Goal: Information Seeking & Learning: Find specific fact

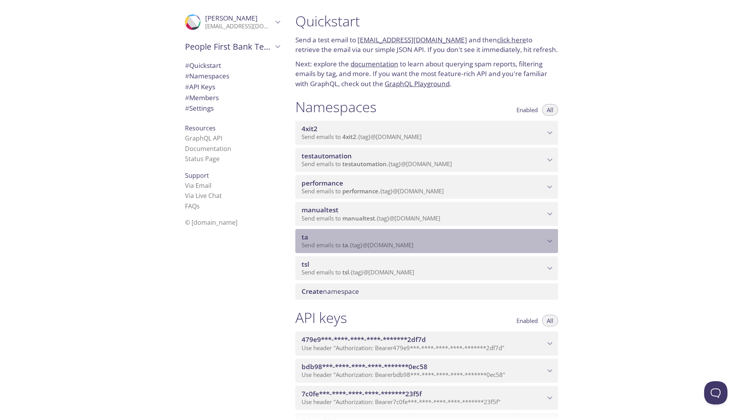
click at [549, 241] on icon "ta namespace" at bounding box center [550, 241] width 10 height 10
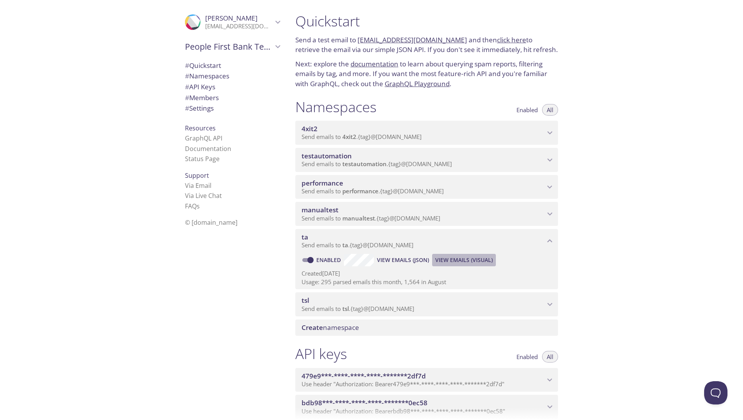
click at [455, 263] on span "View Emails (Visual)" at bounding box center [464, 260] width 58 height 9
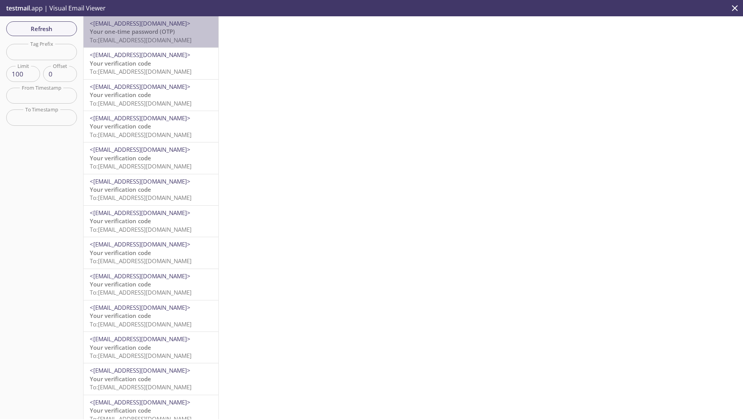
click at [151, 33] on span "Your one-time password (OTP)" at bounding box center [132, 32] width 85 height 8
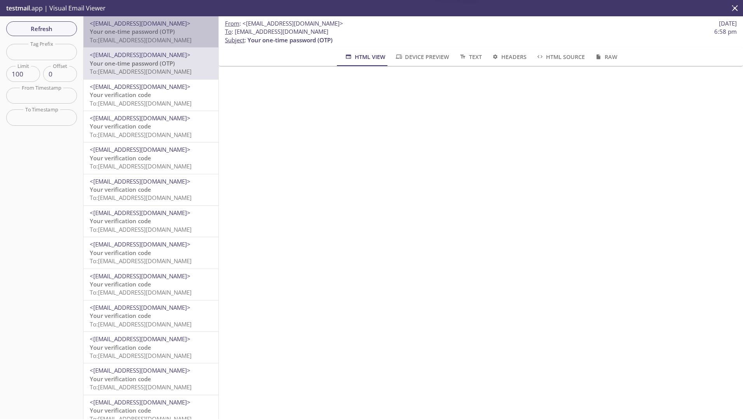
click at [162, 41] on span "To: [EMAIL_ADDRESS][DOMAIN_NAME]" at bounding box center [141, 40] width 102 height 8
